Goal: Complete application form: Complete application form

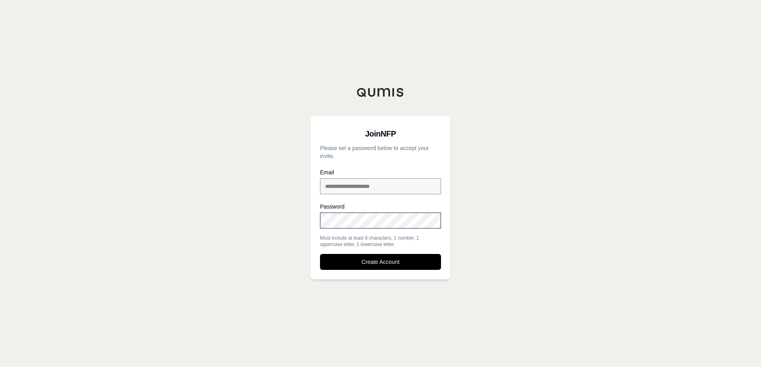
drag, startPoint x: 383, startPoint y: 262, endPoint x: 502, endPoint y: 243, distance: 120.5
click at [383, 261] on button "Create Account" at bounding box center [380, 262] width 121 height 16
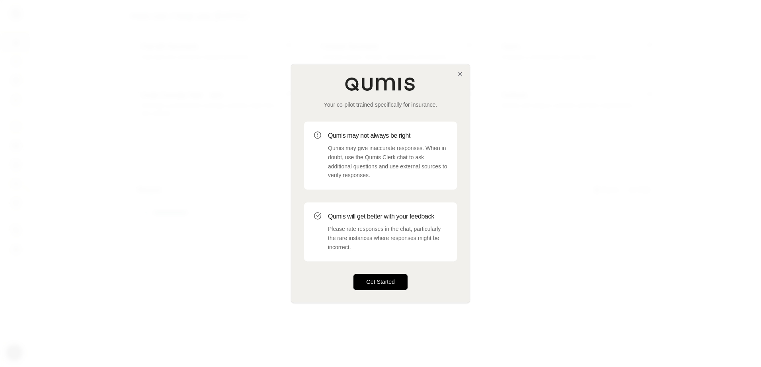
click at [379, 280] on button "Get Started" at bounding box center [381, 282] width 54 height 16
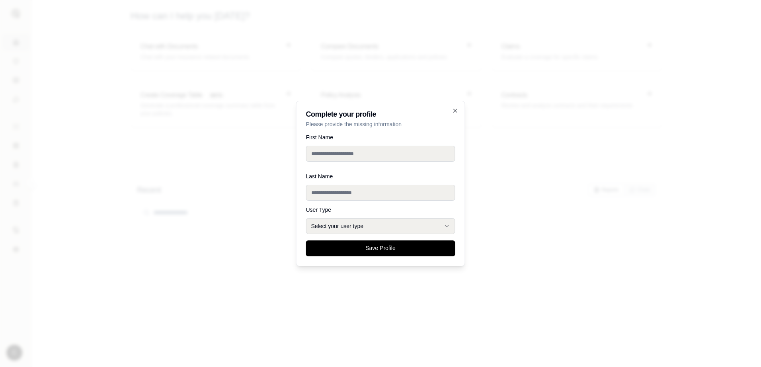
click at [383, 154] on input "First Name" at bounding box center [380, 154] width 149 height 16
type input "*******"
click at [355, 188] on input "Last Name" at bounding box center [380, 193] width 149 height 16
type input "******"
click at [353, 223] on button "Select your user type" at bounding box center [380, 226] width 149 height 16
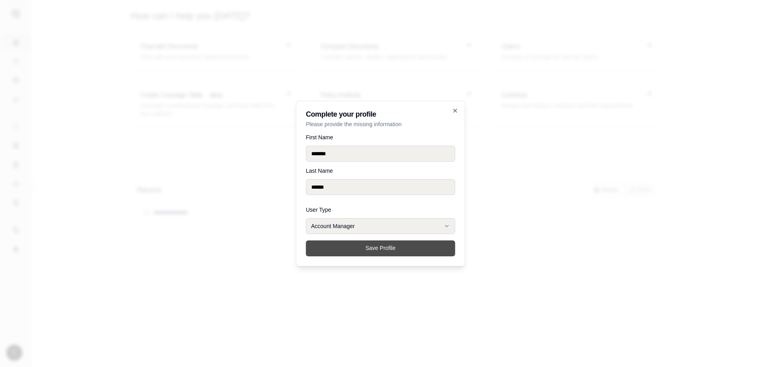
click at [348, 248] on button "Save Profile" at bounding box center [380, 248] width 149 height 16
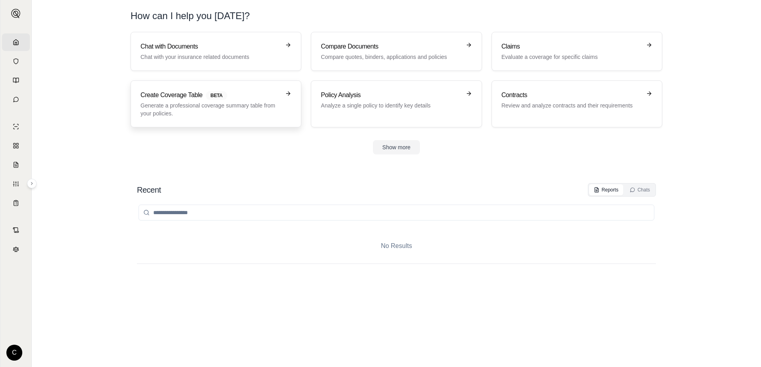
click at [251, 98] on h3 "Create Coverage Table BETA" at bounding box center [211, 95] width 140 height 10
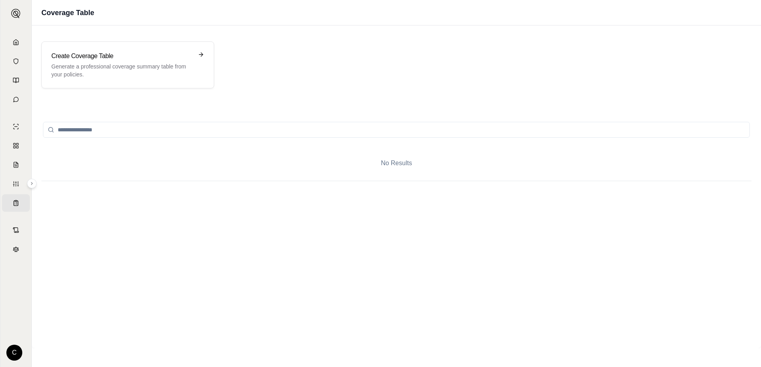
click at [168, 117] on div at bounding box center [396, 130] width 710 height 32
click at [168, 123] on input "search" at bounding box center [396, 130] width 707 height 16
